Goal: Information Seeking & Learning: Learn about a topic

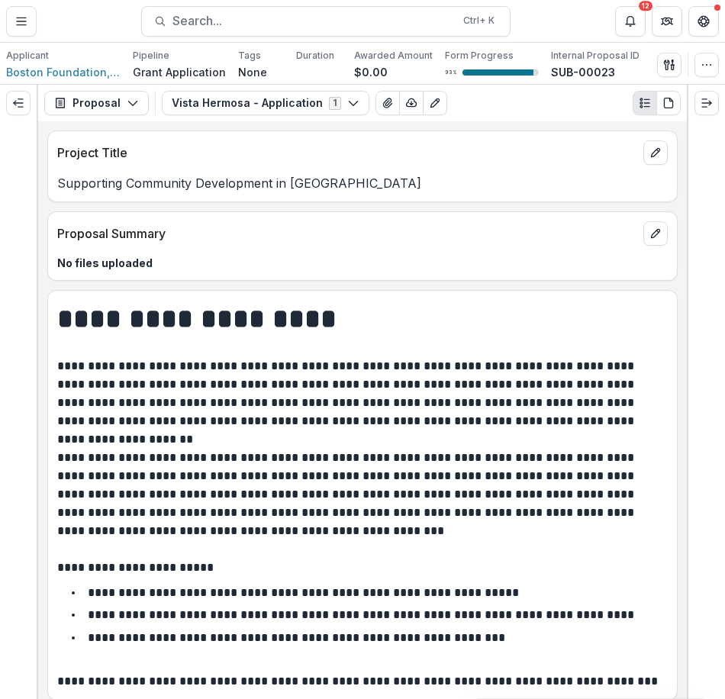
scroll to position [1679, 0]
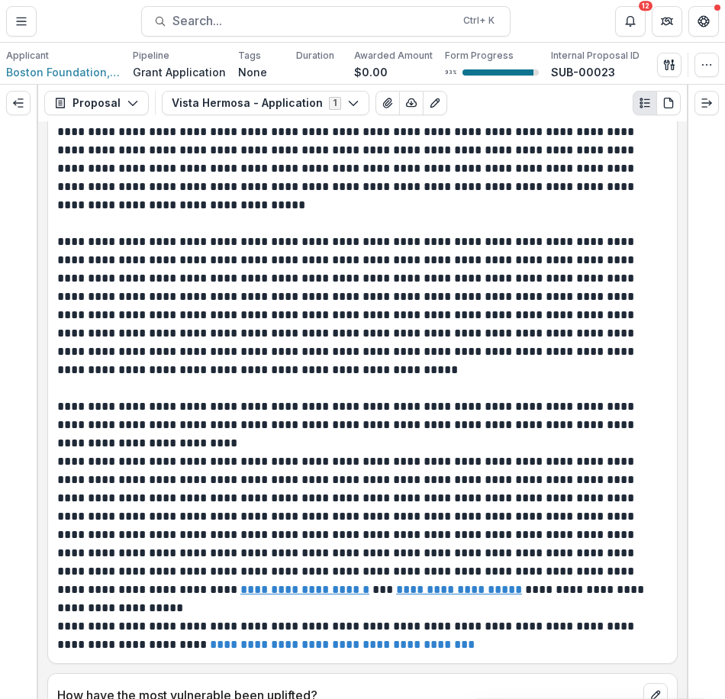
click at [233, 288] on p "**********" at bounding box center [360, 306] width 606 height 147
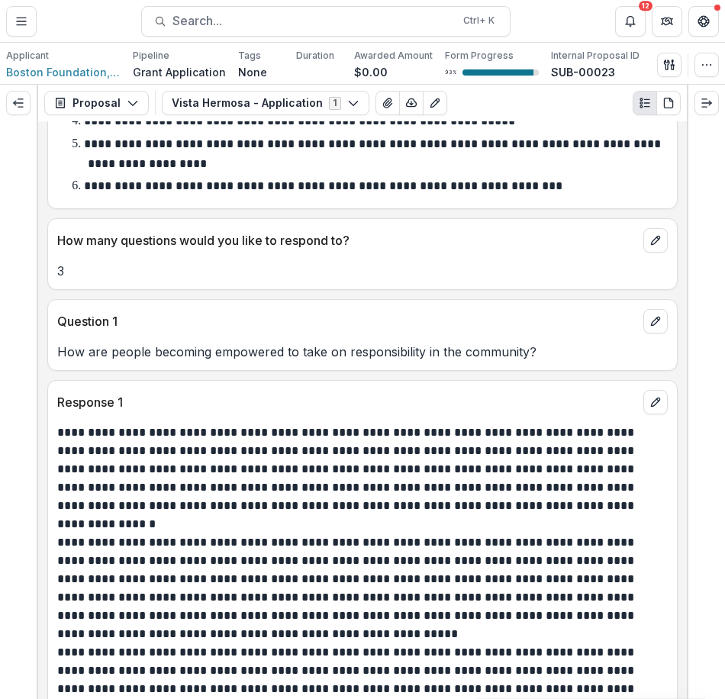
scroll to position [3283, 0]
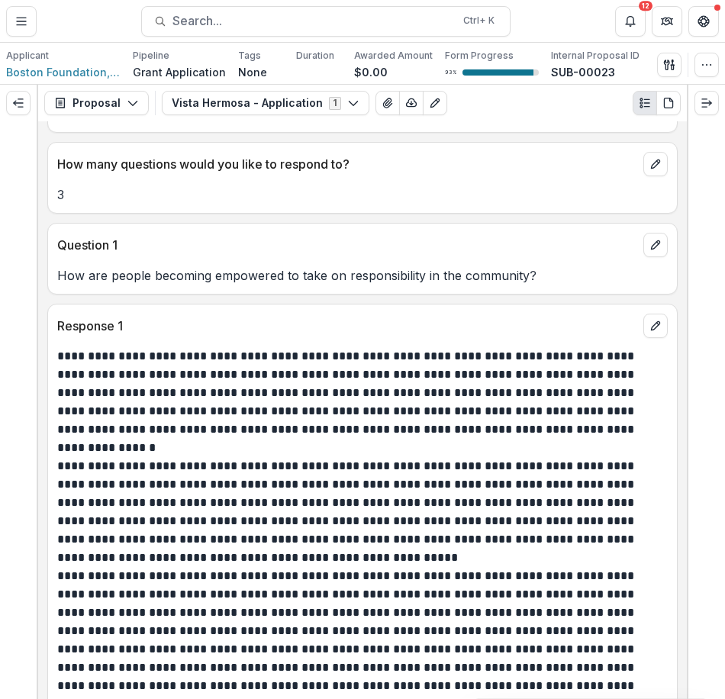
click at [376, 237] on p "Question 1" at bounding box center [347, 245] width 580 height 18
click at [559, 318] on p "Response 1" at bounding box center [347, 326] width 580 height 18
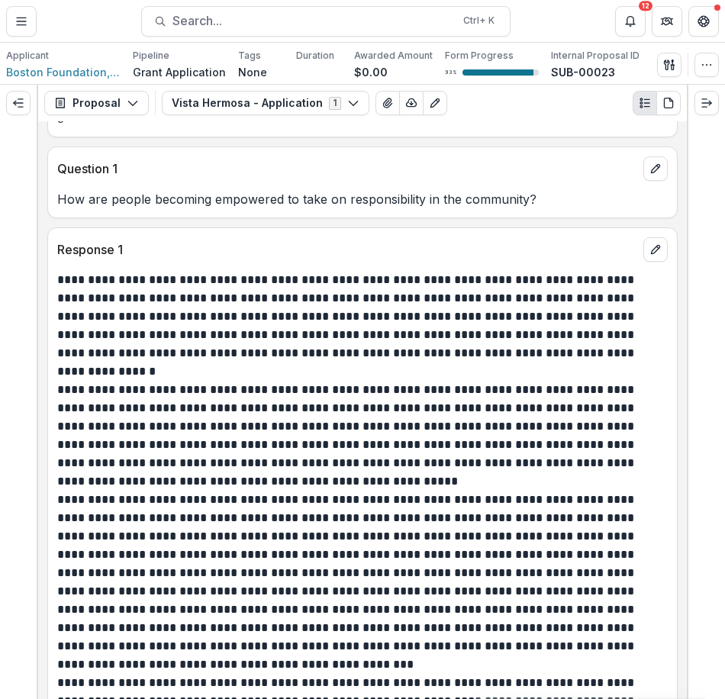
scroll to position [3435, 0]
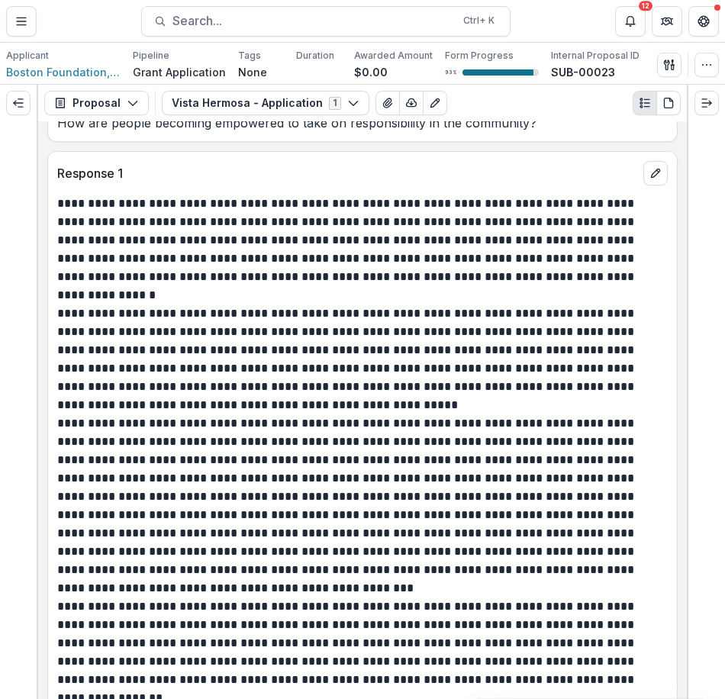
click at [341, 294] on p at bounding box center [362, 295] width 611 height 18
click at [640, 301] on p at bounding box center [362, 295] width 611 height 18
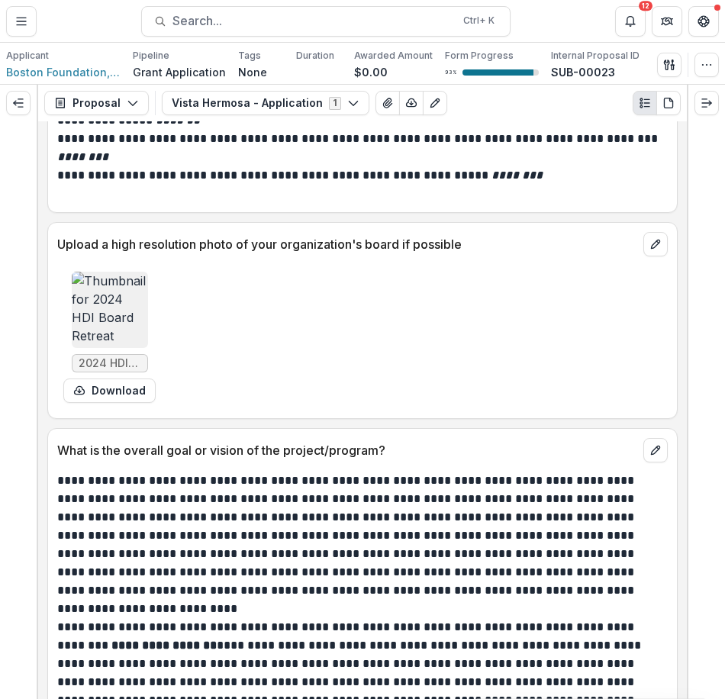
scroll to position [8626, 0]
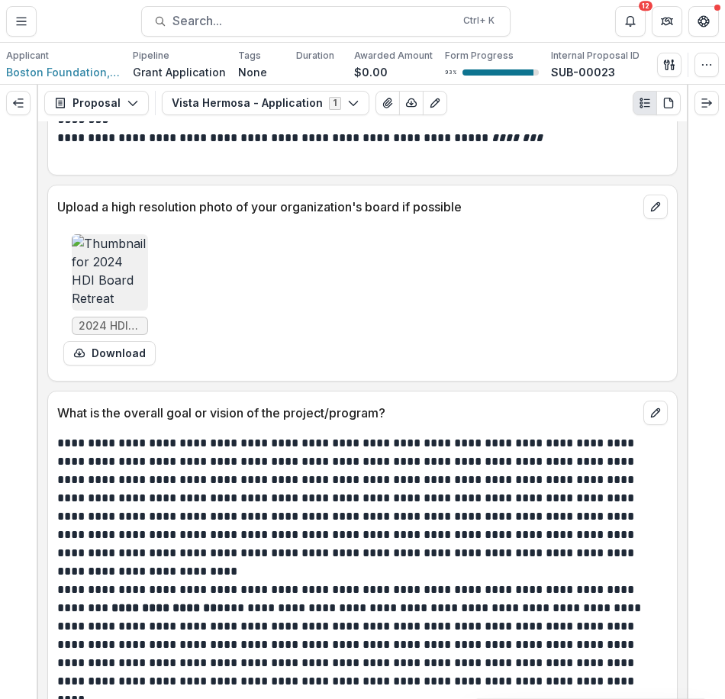
click at [398, 411] on p "What is the overall goal or vision of the project/program?" at bounding box center [347, 413] width 580 height 18
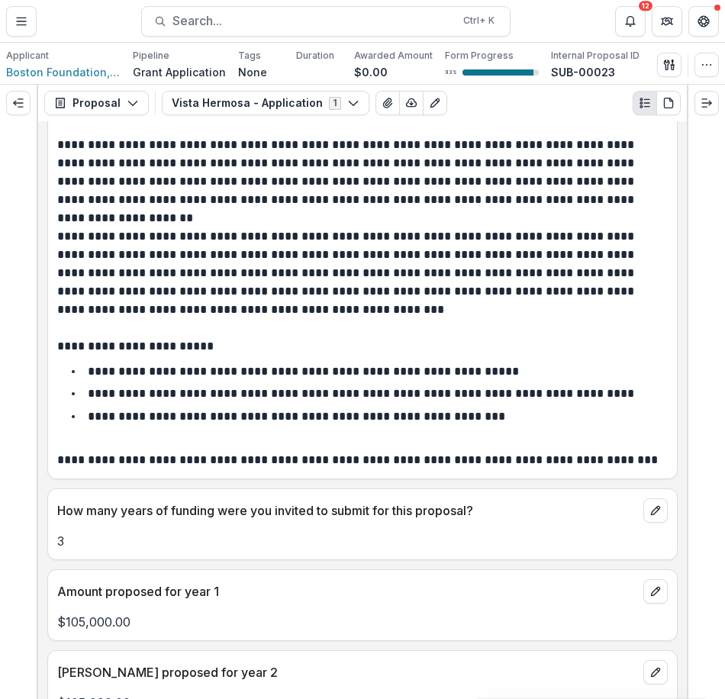
scroll to position [0, 0]
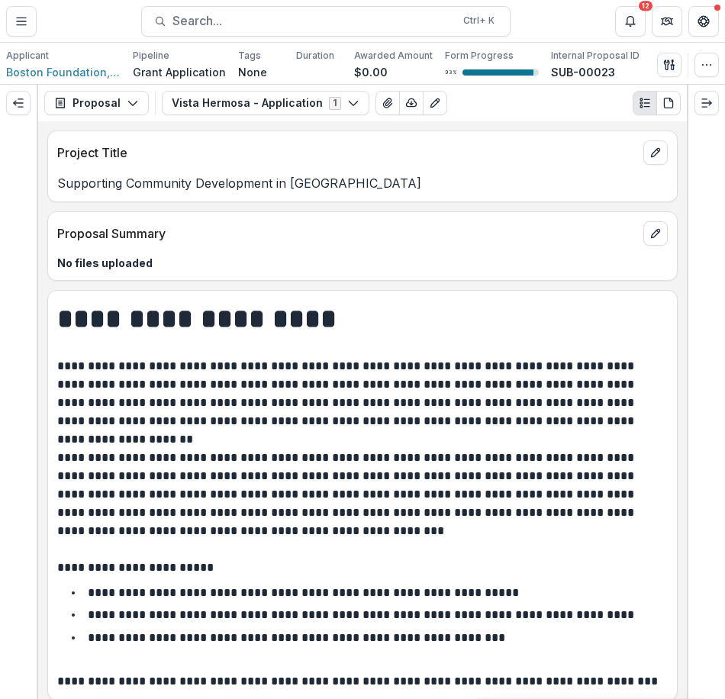
drag, startPoint x: 289, startPoint y: 429, endPoint x: 294, endPoint y: 182, distance: 246.6
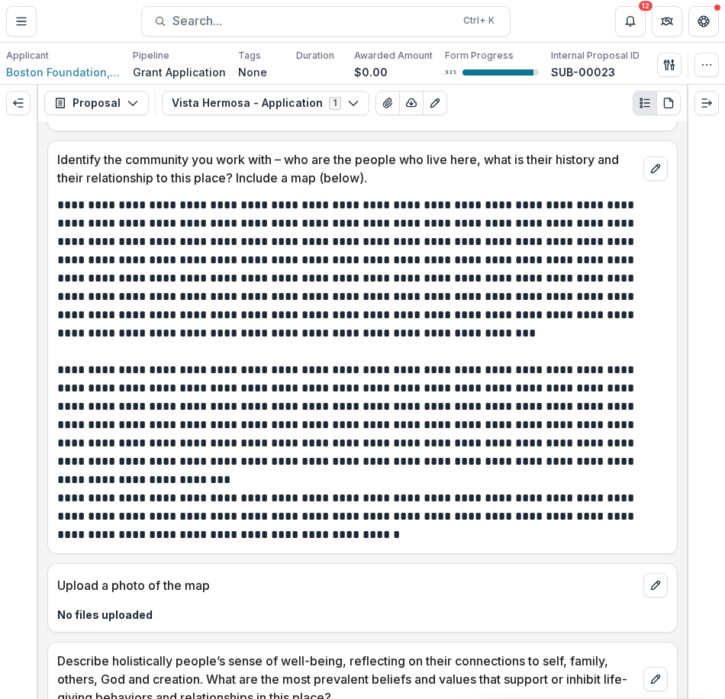
scroll to position [5496, 0]
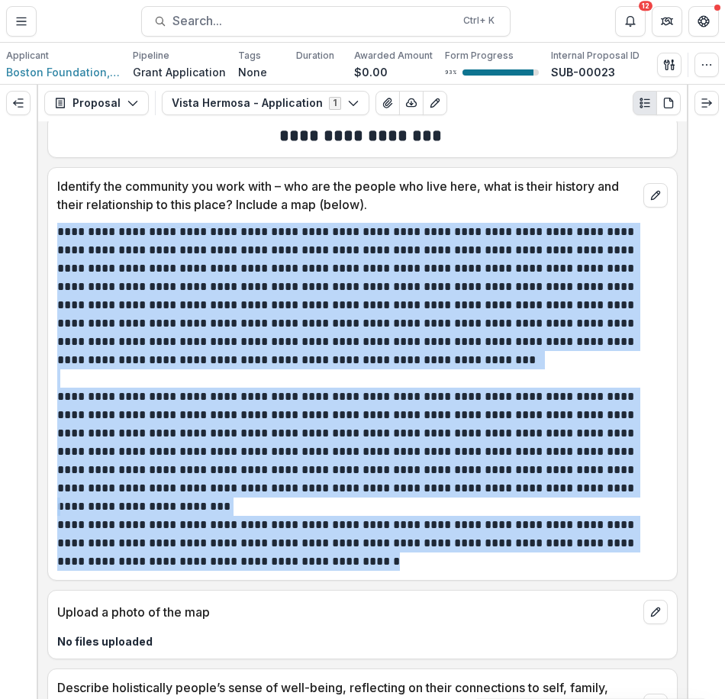
drag, startPoint x: 346, startPoint y: 557, endPoint x: 50, endPoint y: 230, distance: 441.0
click at [50, 230] on div "**********" at bounding box center [362, 397] width 629 height 348
copy div "**********"
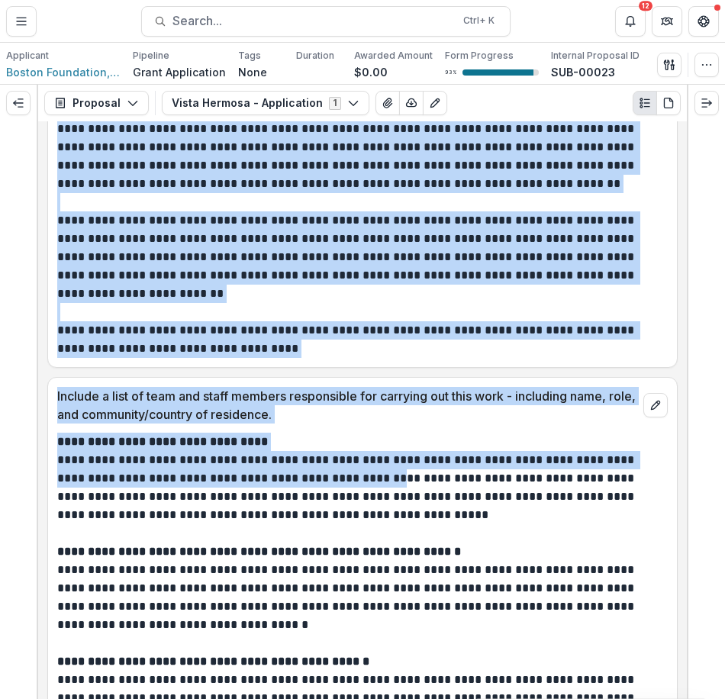
scroll to position [6947, 0]
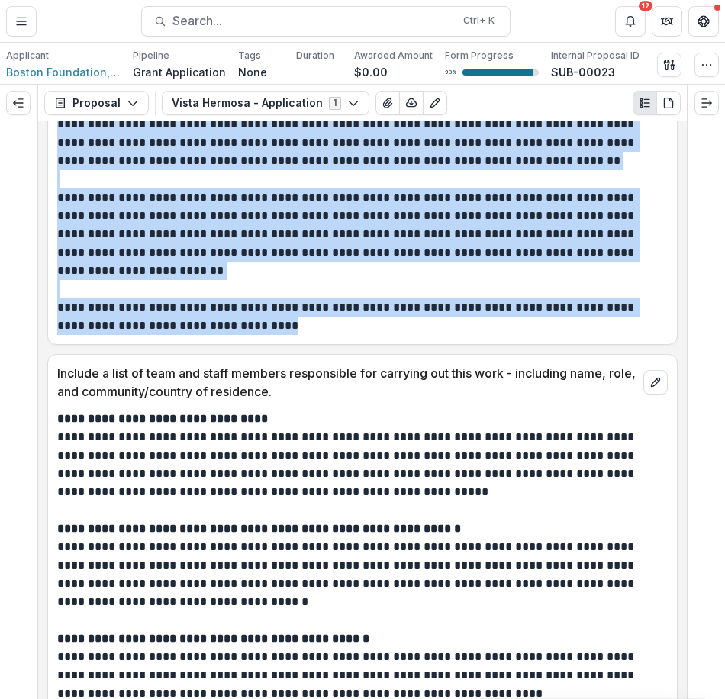
drag, startPoint x: 58, startPoint y: 376, endPoint x: 231, endPoint y: 326, distance: 179.5
copy div "**********"
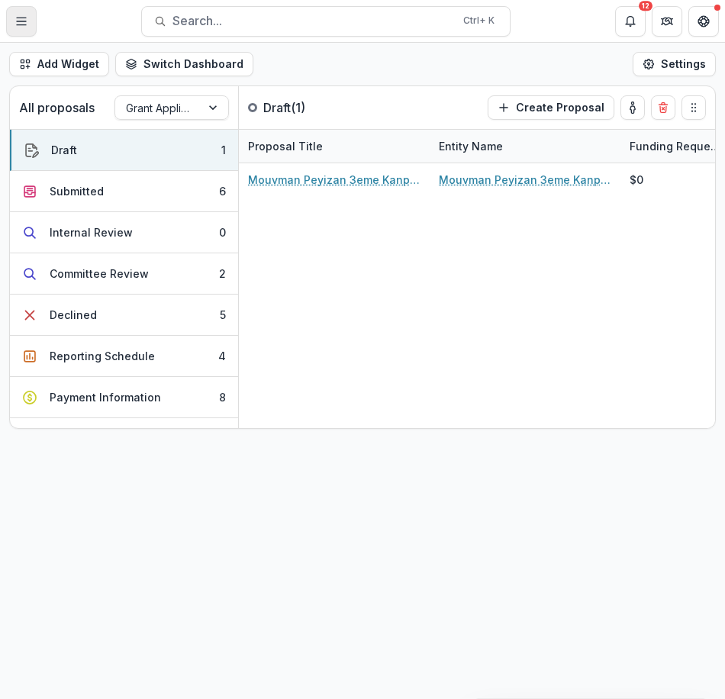
click at [8, 26] on button "Toggle Menu" at bounding box center [21, 21] width 31 height 31
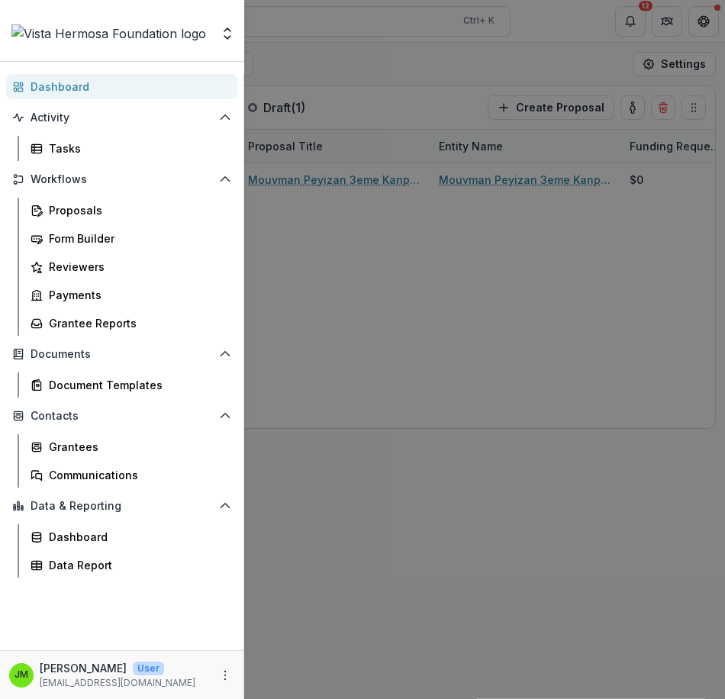
click at [303, 292] on div "Aggregate Analysis Foundations Vista Hermosa V1 Vista Hermosa Foundation Nonpro…" at bounding box center [362, 349] width 725 height 699
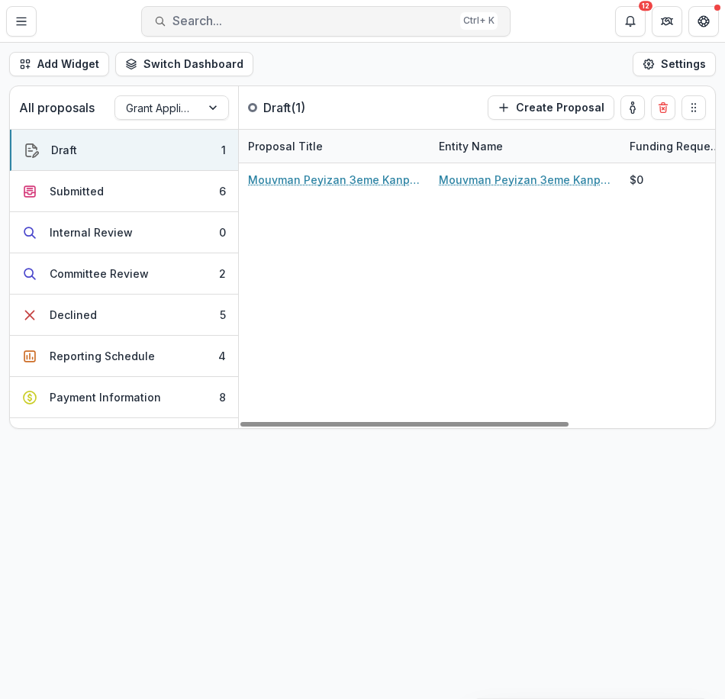
click at [234, 23] on span "Search..." at bounding box center [314, 21] width 282 height 15
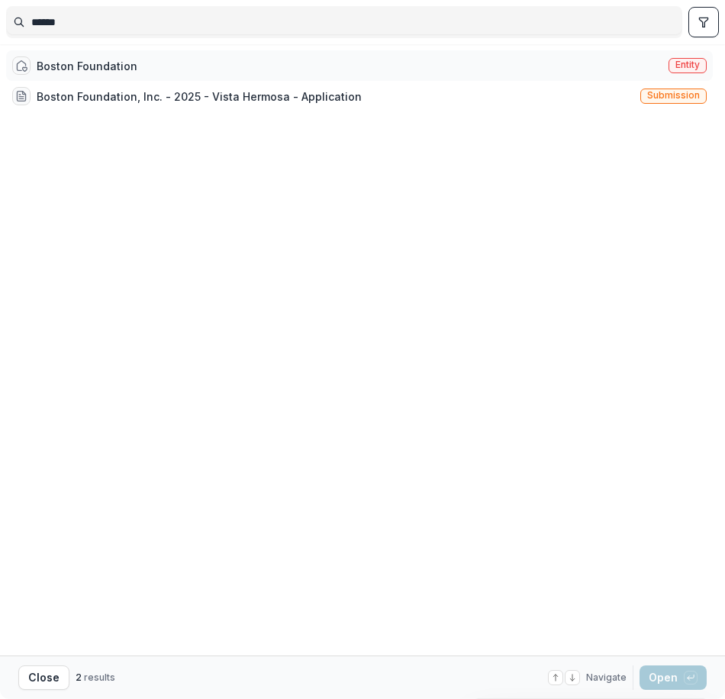
type input "******"
click at [114, 66] on div "Boston Foundation" at bounding box center [87, 66] width 101 height 16
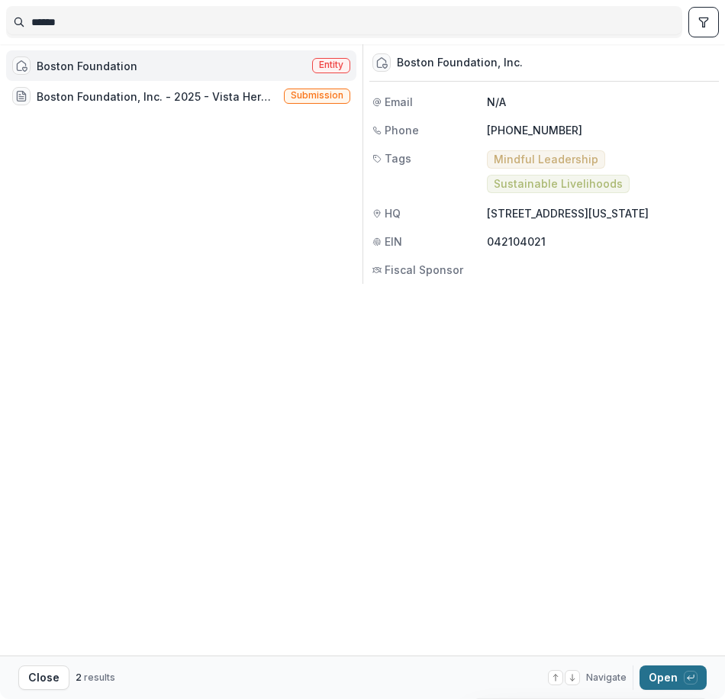
click at [658, 669] on button "Open with enter key" at bounding box center [673, 678] width 67 height 24
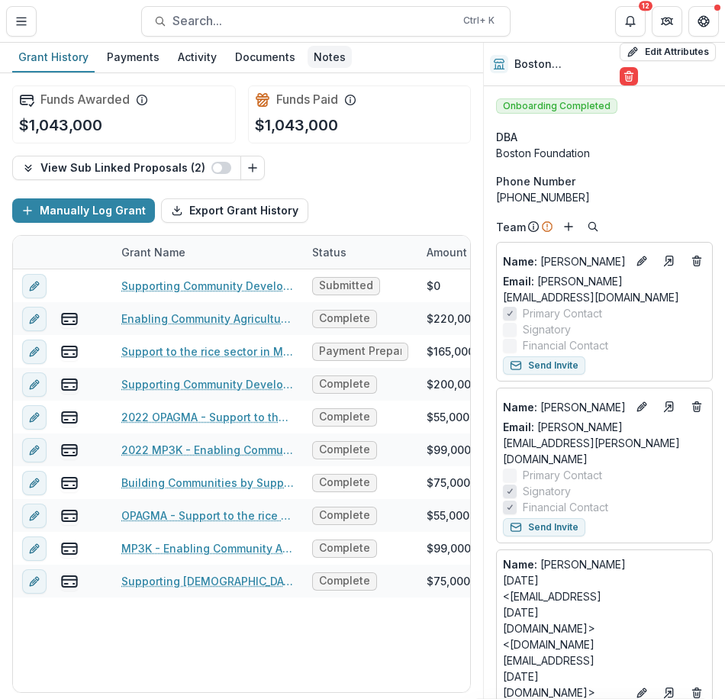
click at [308, 56] on div "Notes" at bounding box center [330, 57] width 44 height 22
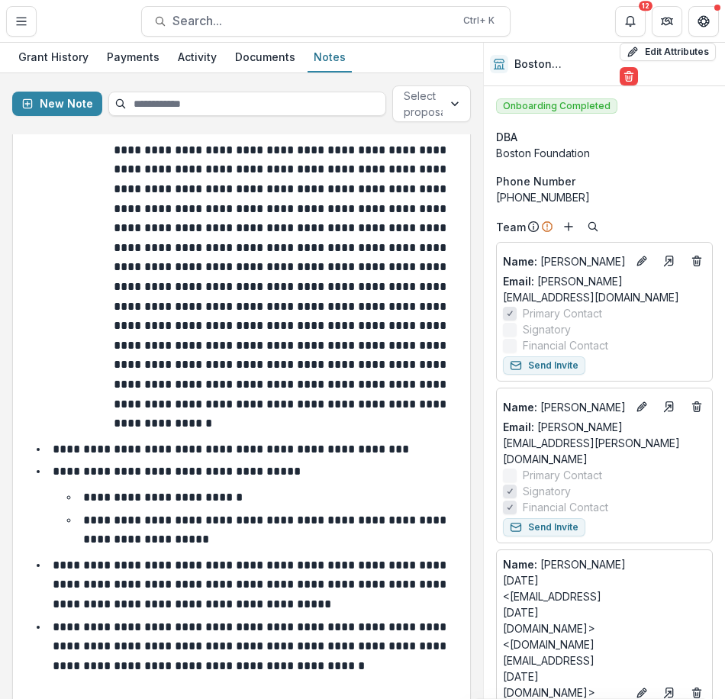
scroll to position [1168, 0]
